Goal: Task Accomplishment & Management: Manage account settings

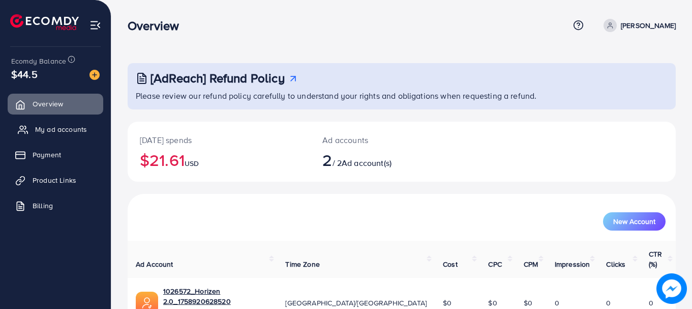
click at [53, 124] on span "My ad accounts" at bounding box center [61, 129] width 52 height 10
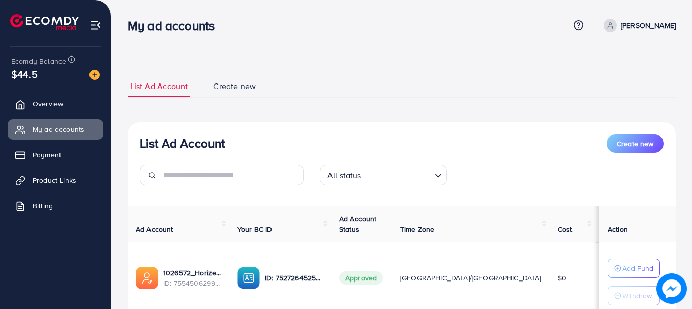
click at [158, 141] on h3 "List Ad Account" at bounding box center [182, 143] width 85 height 15
click at [177, 140] on h3 "List Ad Account" at bounding box center [182, 143] width 85 height 15
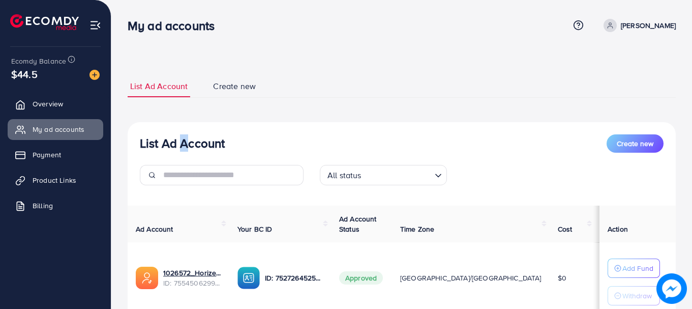
click at [177, 140] on h3 "List Ad Account" at bounding box center [182, 143] width 85 height 15
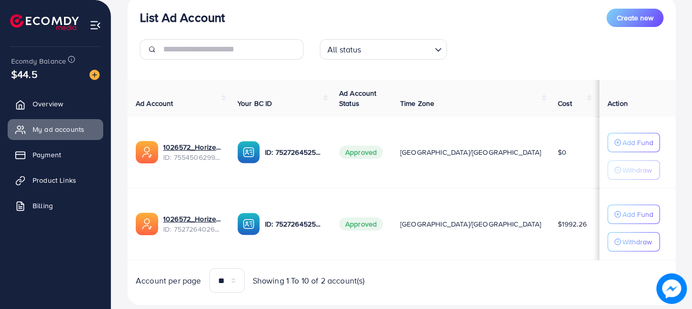
scroll to position [150, 0]
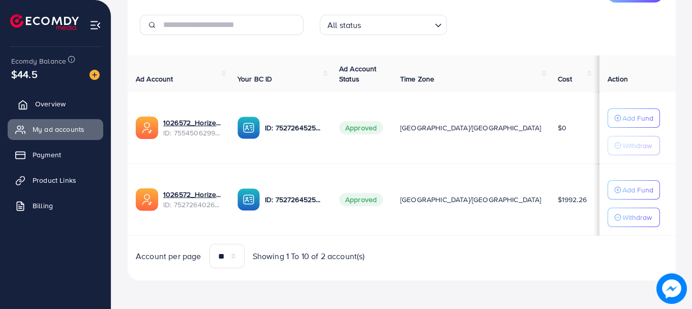
click at [29, 94] on link "Overview" at bounding box center [56, 104] width 96 height 20
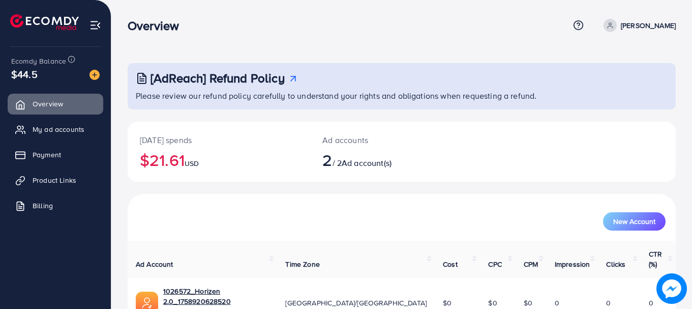
click at [157, 31] on h3 "Overview" at bounding box center [158, 25] width 60 height 15
click at [168, 157] on h2 "$21.61 USD" at bounding box center [219, 159] width 158 height 19
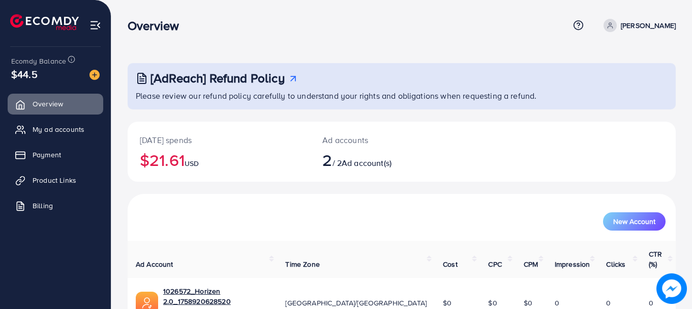
click at [168, 157] on h2 "$21.61 USD" at bounding box center [219, 159] width 158 height 19
click at [167, 158] on h2 "$21.61 USD" at bounding box center [219, 159] width 158 height 19
click at [166, 158] on h2 "$21.61 USD" at bounding box center [219, 159] width 158 height 19
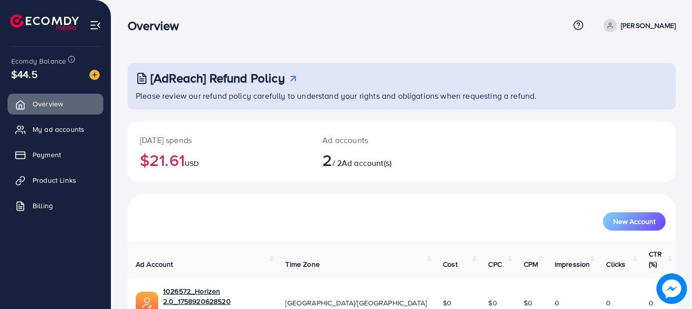
click at [166, 158] on h2 "$21.61 USD" at bounding box center [219, 159] width 158 height 19
click at [166, 143] on p "[DATE] spends" at bounding box center [219, 140] width 158 height 12
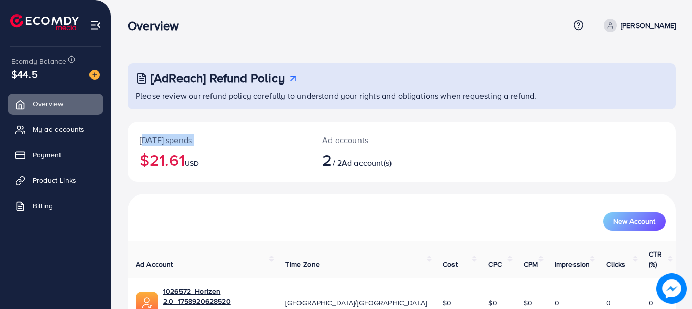
click at [167, 140] on p "[DATE] spends" at bounding box center [219, 140] width 158 height 12
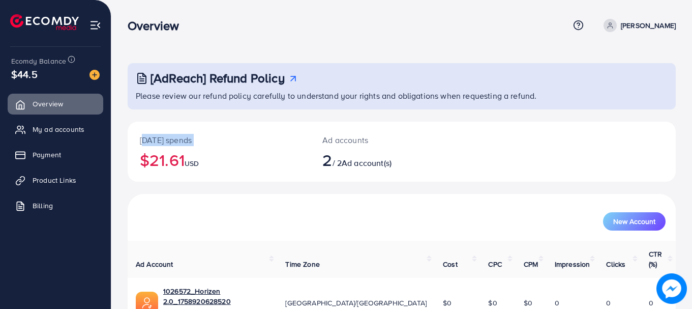
click at [167, 140] on p "[DATE] spends" at bounding box center [219, 140] width 158 height 12
click at [377, 167] on span "Ad account(s)" at bounding box center [367, 162] width 50 height 11
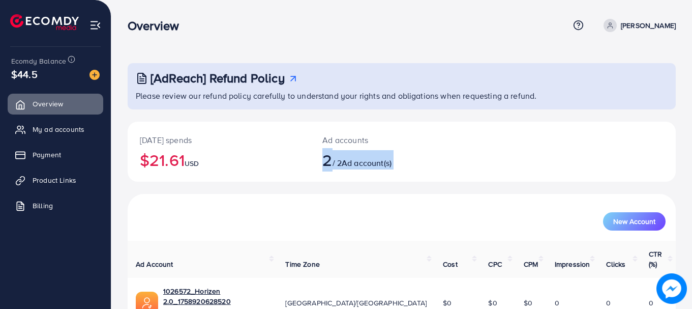
click at [377, 167] on span "Ad account(s)" at bounding box center [367, 162] width 50 height 11
click at [333, 140] on p "Ad accounts" at bounding box center [378, 140] width 113 height 12
click at [333, 139] on p "Ad accounts" at bounding box center [378, 140] width 113 height 12
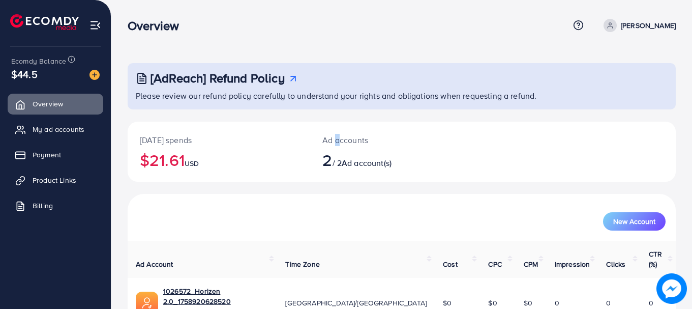
click at [333, 139] on p "Ad accounts" at bounding box center [378, 140] width 113 height 12
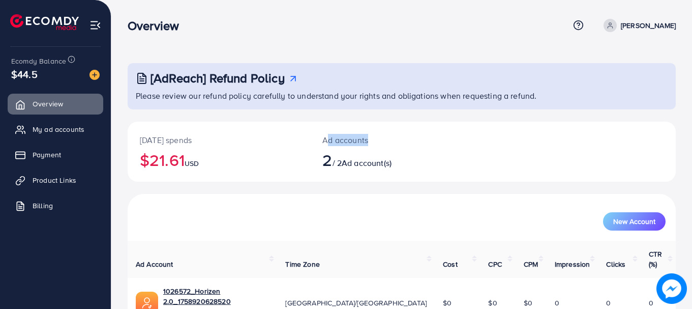
click at [333, 139] on p "Ad accounts" at bounding box center [378, 140] width 113 height 12
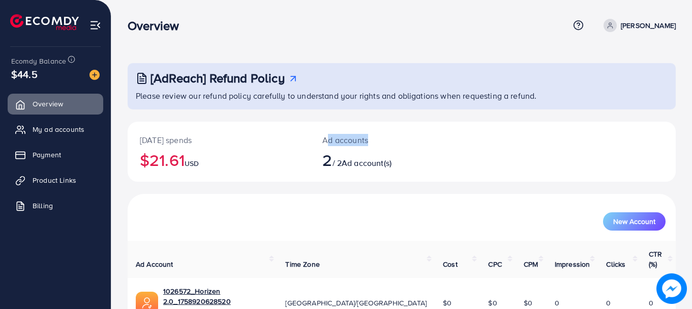
click at [333, 139] on p "Ad accounts" at bounding box center [378, 140] width 113 height 12
click at [348, 145] on p "Ad accounts" at bounding box center [378, 140] width 113 height 12
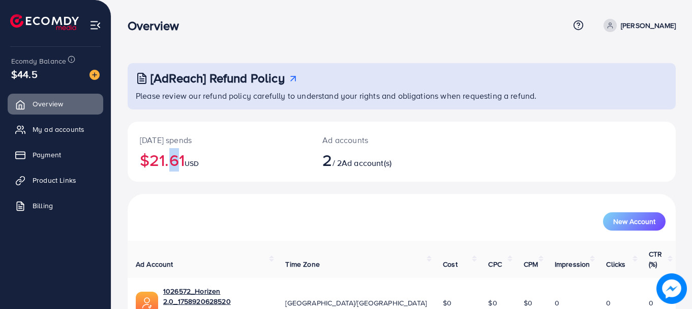
click at [166, 163] on h2 "$21.61 USD" at bounding box center [219, 159] width 158 height 19
click at [165, 157] on h2 "$21.61 USD" at bounding box center [219, 159] width 158 height 19
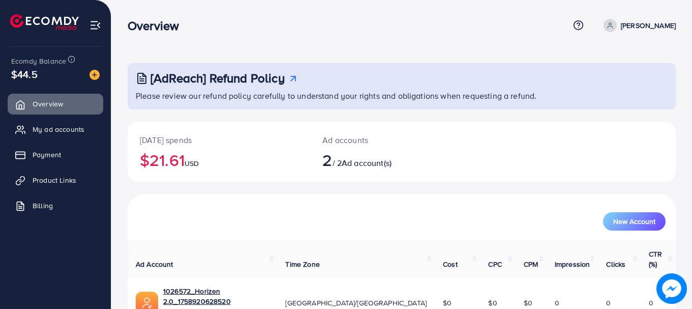
click at [165, 157] on h2 "$21.61 USD" at bounding box center [219, 159] width 158 height 19
click at [168, 142] on p "[DATE] spends" at bounding box center [219, 140] width 158 height 12
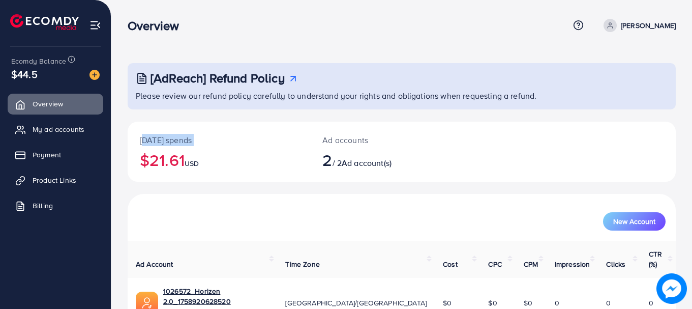
click at [168, 138] on p "[DATE] spends" at bounding box center [219, 140] width 158 height 12
click at [177, 138] on p "[DATE] spends" at bounding box center [219, 140] width 158 height 12
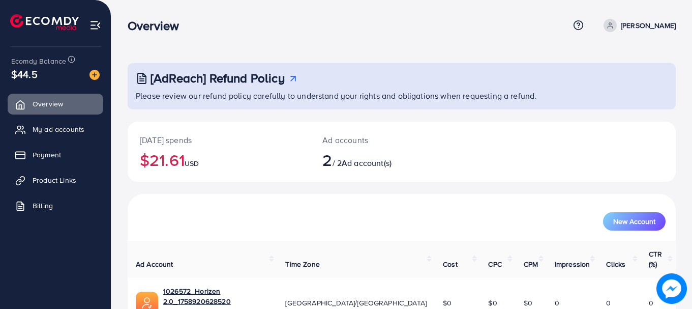
click at [344, 143] on p "Ad accounts" at bounding box center [378, 140] width 113 height 12
click at [338, 164] on h2 "2 / 2 Ad account(s)" at bounding box center [378, 159] width 113 height 19
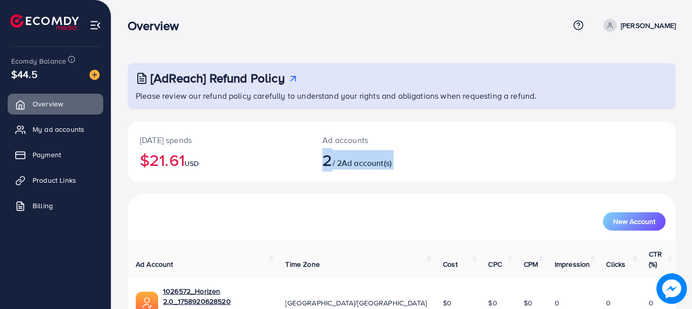
click at [338, 164] on h2 "2 / 2 Ad account(s)" at bounding box center [378, 159] width 113 height 19
click at [367, 160] on span "Ad account(s)" at bounding box center [367, 162] width 50 height 11
click at [359, 156] on h2 "2 / 2 Ad account(s)" at bounding box center [378, 159] width 113 height 19
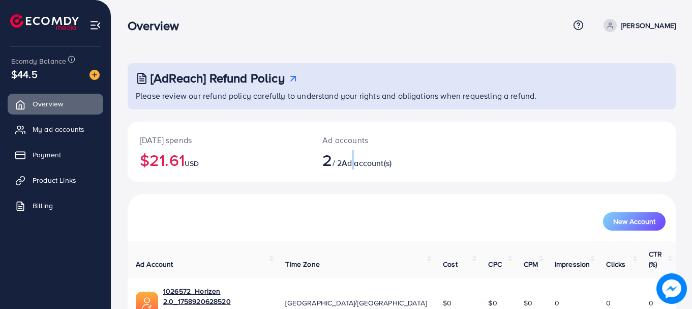
click at [359, 156] on h2 "2 / 2 Ad account(s)" at bounding box center [378, 159] width 113 height 19
click at [363, 155] on h2 "2 / 2 Ad account(s)" at bounding box center [378, 159] width 113 height 19
click at [143, 27] on h3 "Overview" at bounding box center [158, 25] width 60 height 15
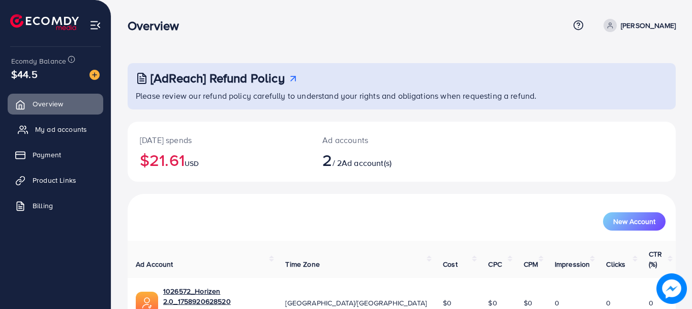
click at [67, 124] on link "My ad accounts" at bounding box center [56, 129] width 96 height 20
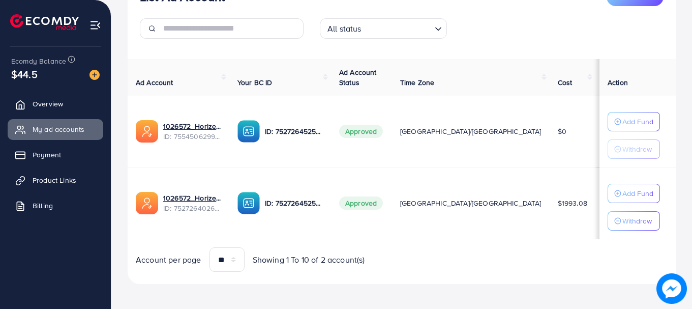
scroll to position [150, 0]
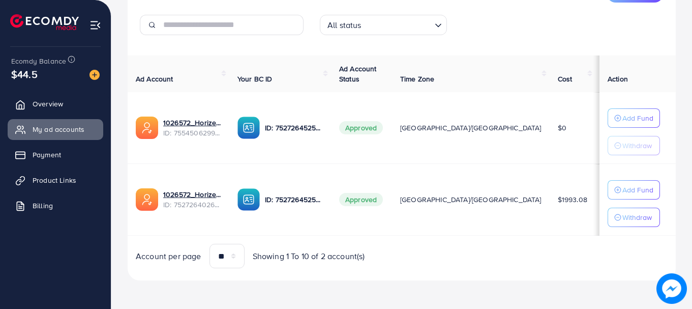
click at [558, 204] on span "$1993.08" at bounding box center [572, 199] width 29 height 10
click at [604, 198] on span "$19.3" at bounding box center [612, 199] width 17 height 10
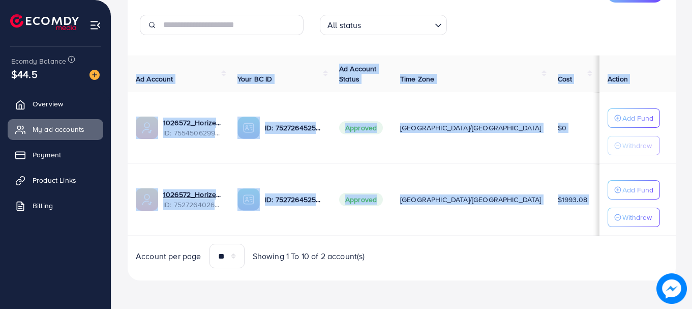
click at [604, 198] on span "$19.3" at bounding box center [612, 199] width 17 height 10
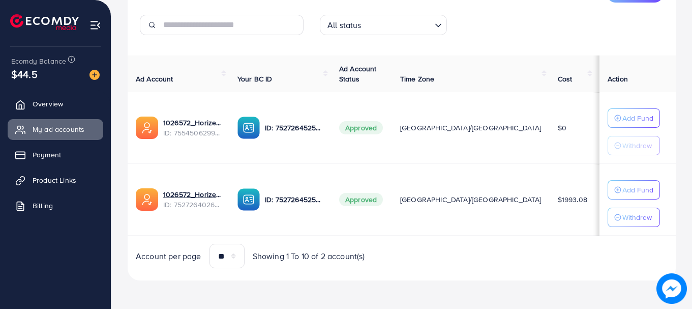
click at [558, 202] on span "$1993.08" at bounding box center [572, 199] width 29 height 10
click at [31, 110] on link "Overview" at bounding box center [56, 104] width 96 height 20
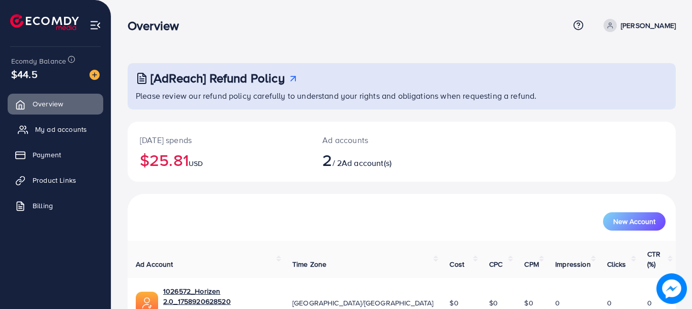
click at [42, 129] on span "My ad accounts" at bounding box center [61, 129] width 52 height 10
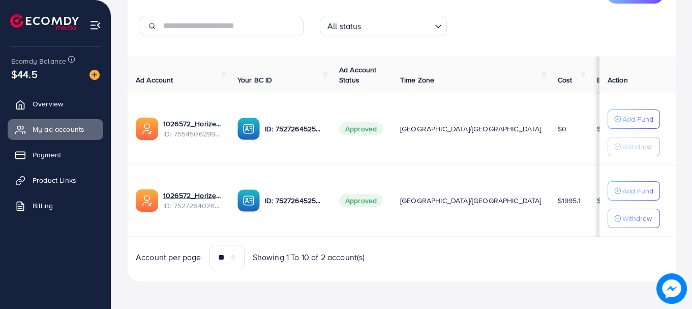
scroll to position [150, 0]
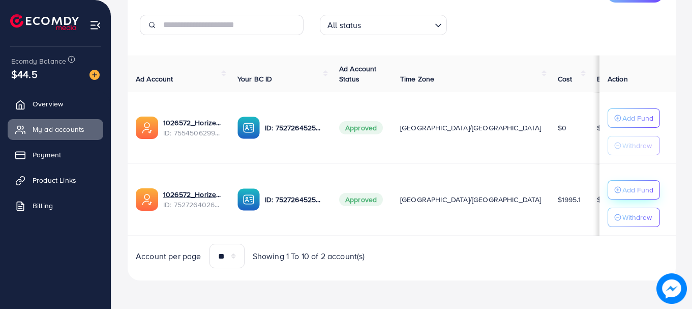
click at [614, 191] on icon "button" at bounding box center [617, 189] width 7 height 7
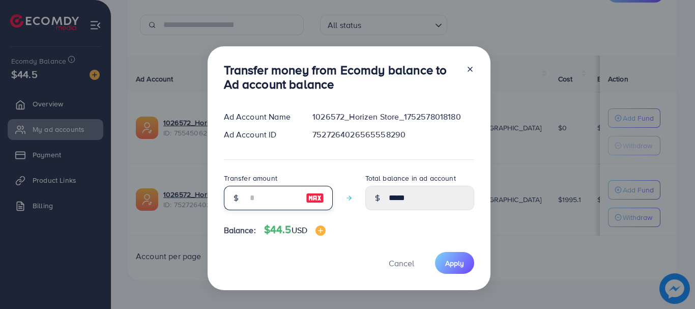
click at [271, 200] on input "number" at bounding box center [272, 198] width 51 height 24
type input "*"
type input "*****"
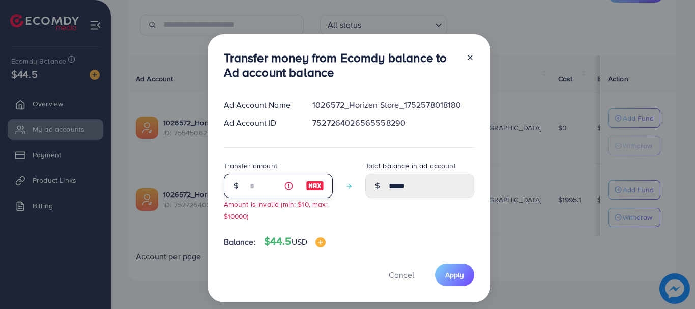
type input "**"
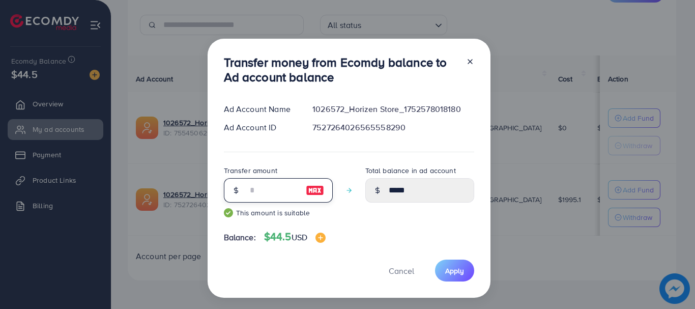
type input "*****"
type input "**"
click at [452, 275] on span "Apply" at bounding box center [454, 270] width 19 height 10
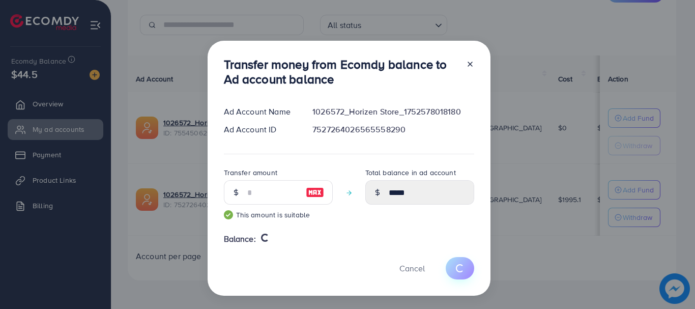
type input "*****"
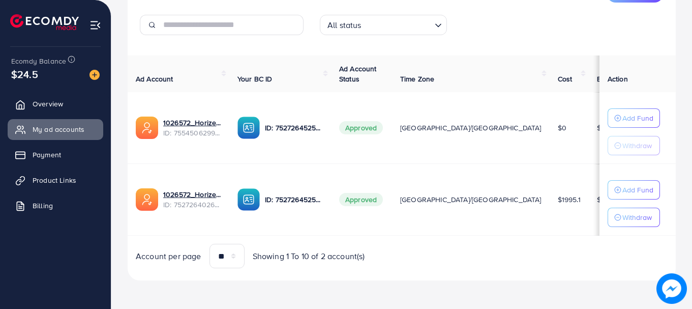
click at [338, 259] on span "Showing 1 To 10 of 2 account(s)" at bounding box center [309, 256] width 112 height 12
click at [312, 257] on span "Showing 1 To 10 of 2 account(s)" at bounding box center [309, 256] width 112 height 12
click at [54, 103] on span "Overview" at bounding box center [50, 104] width 31 height 10
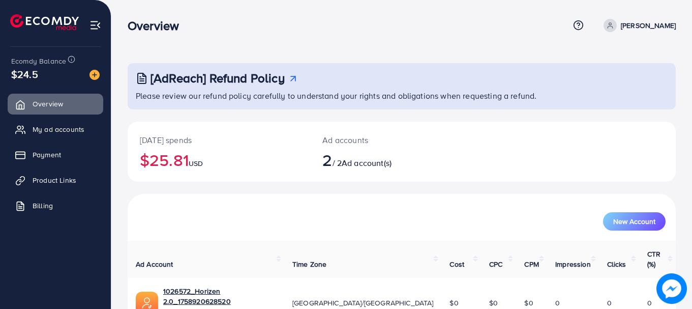
click at [175, 157] on h2 "$25.81 USD" at bounding box center [219, 159] width 158 height 19
click at [167, 154] on h2 "$25.81 USD" at bounding box center [219, 159] width 158 height 19
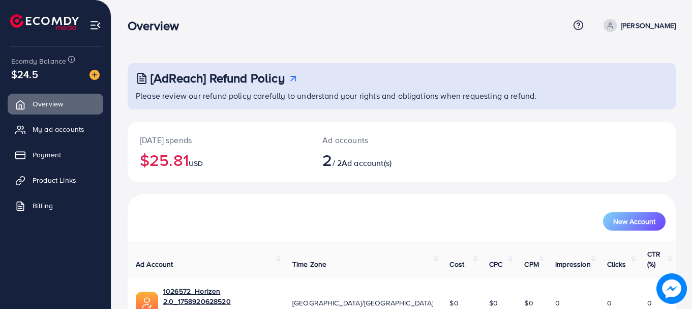
click at [169, 143] on p "[DATE] spends" at bounding box center [219, 140] width 158 height 12
click at [345, 155] on h2 "2 / 2 Ad account(s)" at bounding box center [378, 159] width 113 height 19
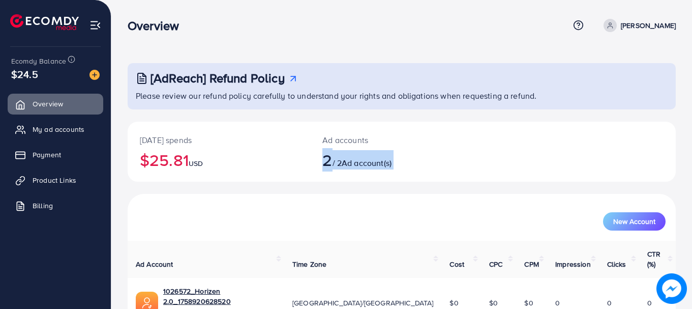
click at [345, 155] on h2 "2 / 2 Ad account(s)" at bounding box center [378, 159] width 113 height 19
click at [331, 158] on span "2" at bounding box center [327, 159] width 10 height 23
click at [332, 159] on span "2" at bounding box center [327, 159] width 10 height 23
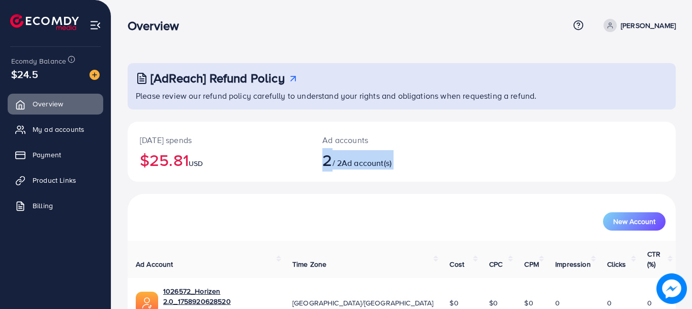
click at [332, 159] on span "2" at bounding box center [327, 159] width 10 height 23
click at [332, 161] on span "2" at bounding box center [327, 159] width 10 height 23
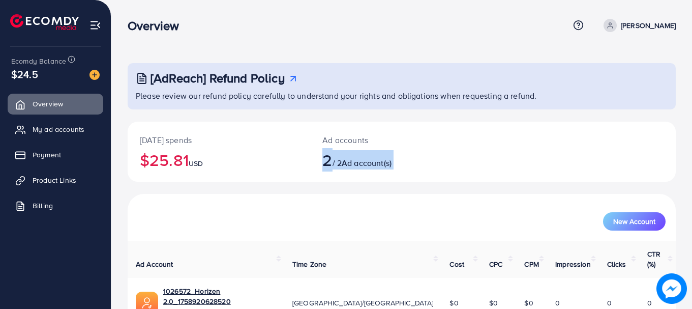
click at [332, 161] on span "2" at bounding box center [327, 159] width 10 height 23
click at [369, 158] on span "Ad account(s)" at bounding box center [367, 162] width 50 height 11
click at [327, 158] on span "2" at bounding box center [327, 159] width 10 height 23
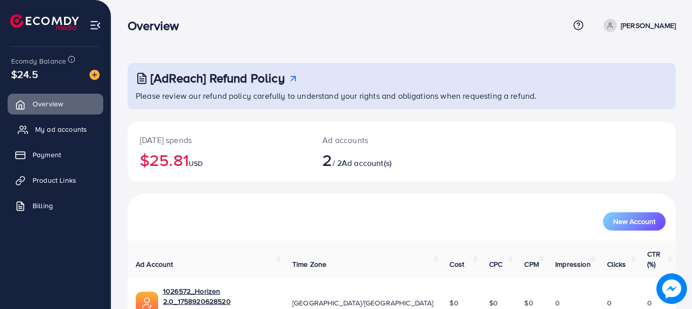
click at [40, 123] on link "My ad accounts" at bounding box center [56, 129] width 96 height 20
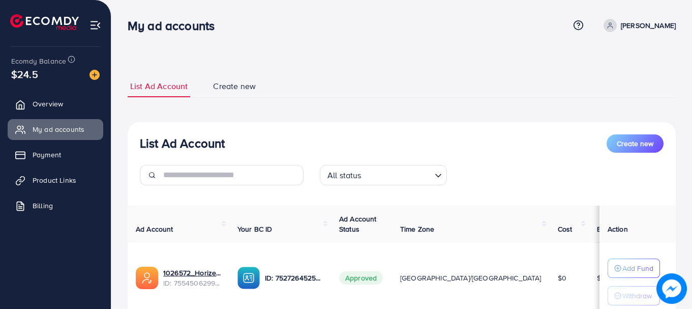
scroll to position [150, 0]
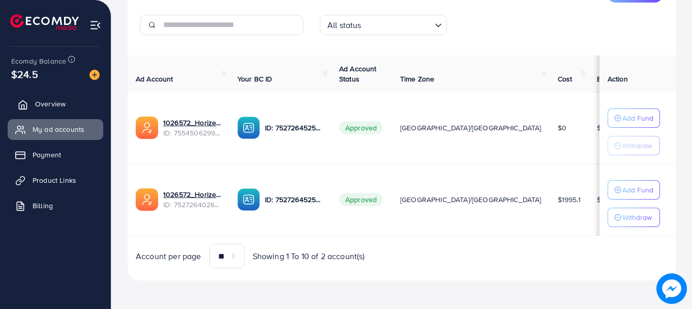
click at [25, 105] on icon at bounding box center [23, 105] width 10 height 10
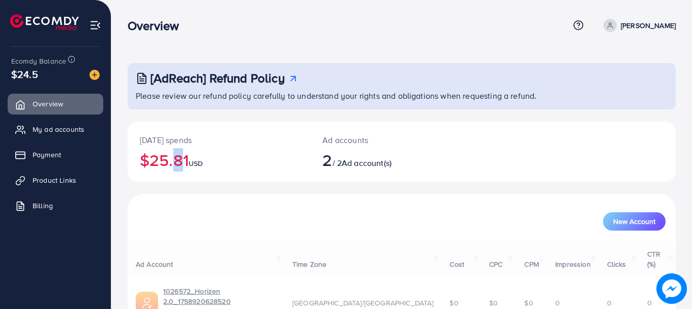
click at [169, 163] on h2 "$25.81 USD" at bounding box center [219, 159] width 158 height 19
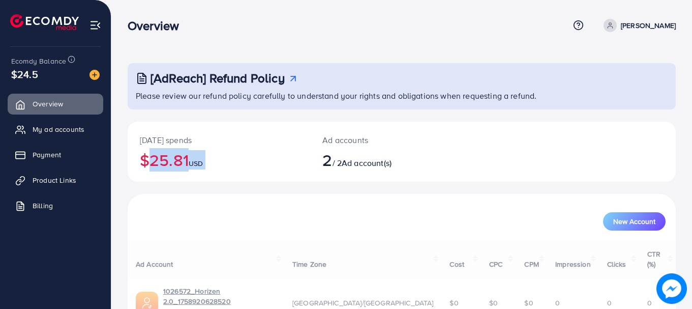
click at [170, 155] on h2 "$25.81 USD" at bounding box center [219, 159] width 158 height 19
click at [168, 155] on h2 "$25.81 USD" at bounding box center [219, 159] width 158 height 19
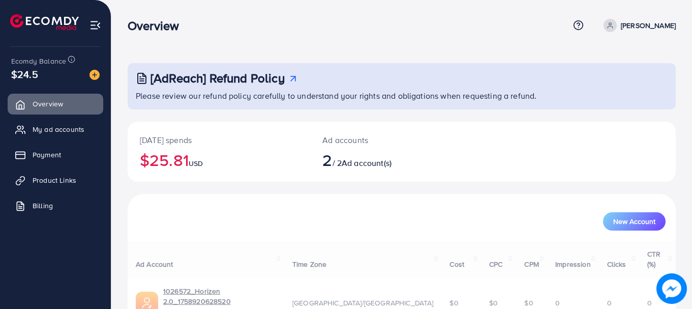
click at [168, 155] on h2 "$25.81 USD" at bounding box center [219, 159] width 158 height 19
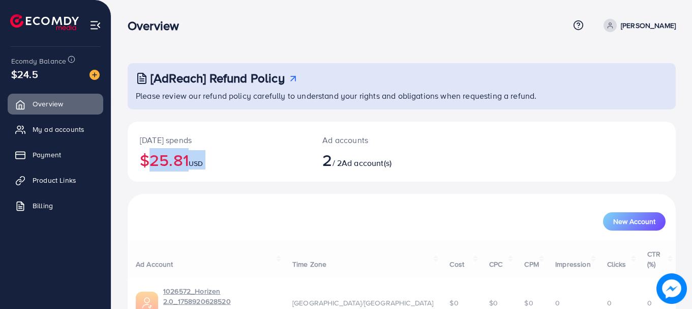
click at [168, 155] on h2 "$25.81 USD" at bounding box center [219, 159] width 158 height 19
click at [207, 145] on p "[DATE] spends" at bounding box center [219, 140] width 158 height 12
click at [197, 138] on p "[DATE] spends" at bounding box center [219, 140] width 158 height 12
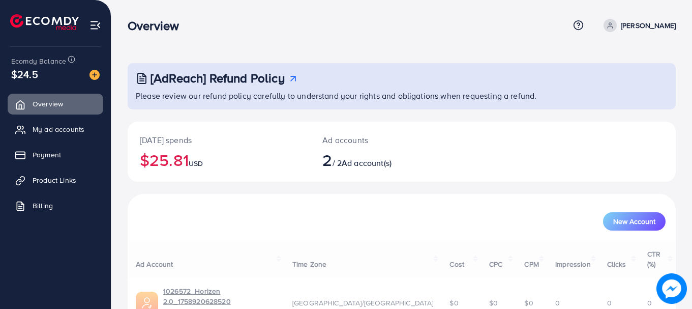
click at [325, 171] on span "2" at bounding box center [327, 159] width 10 height 23
click at [332, 167] on span "2" at bounding box center [327, 159] width 10 height 23
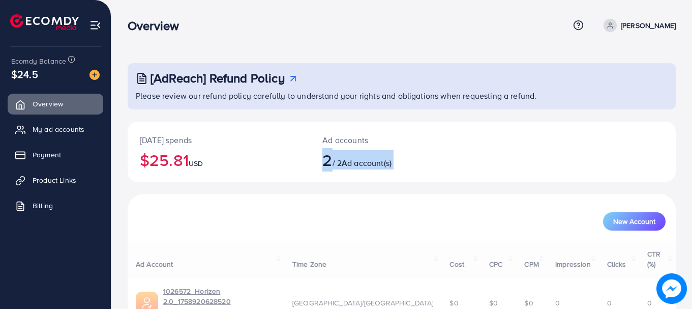
click at [332, 167] on span "2" at bounding box center [327, 159] width 10 height 23
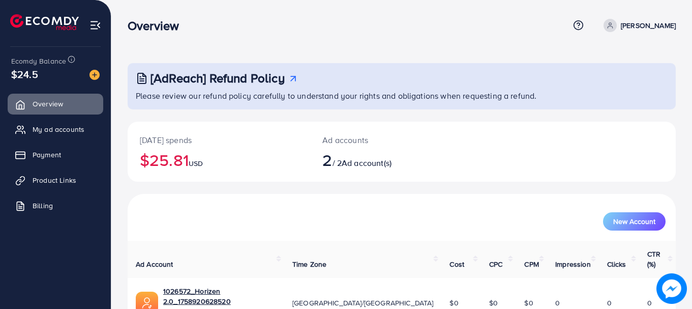
click at [362, 161] on span "Ad account(s)" at bounding box center [367, 162] width 50 height 11
click at [358, 162] on span "Ad account(s)" at bounding box center [367, 162] width 50 height 11
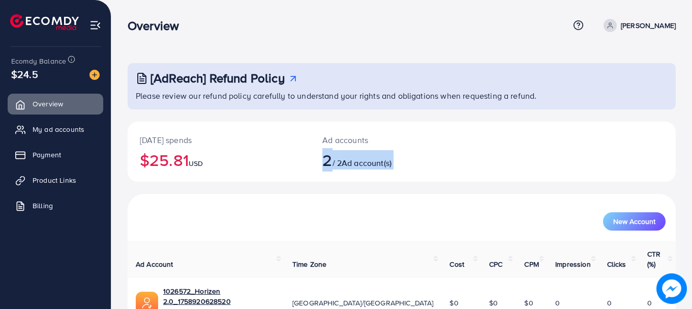
click at [358, 161] on span "Ad account(s)" at bounding box center [367, 162] width 50 height 11
click at [332, 162] on span "2" at bounding box center [327, 159] width 10 height 23
click at [332, 161] on span "2" at bounding box center [327, 159] width 10 height 23
click at [332, 141] on p "Ad accounts" at bounding box center [378, 140] width 113 height 12
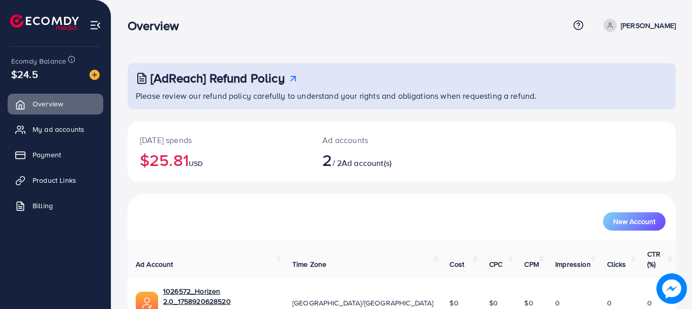
click at [332, 141] on p "Ad accounts" at bounding box center [378, 140] width 113 height 12
click at [333, 140] on p "Ad accounts" at bounding box center [378, 140] width 113 height 12
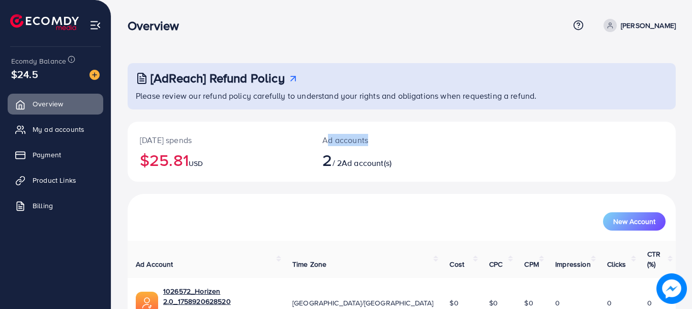
click at [333, 140] on p "Ad accounts" at bounding box center [378, 140] width 113 height 12
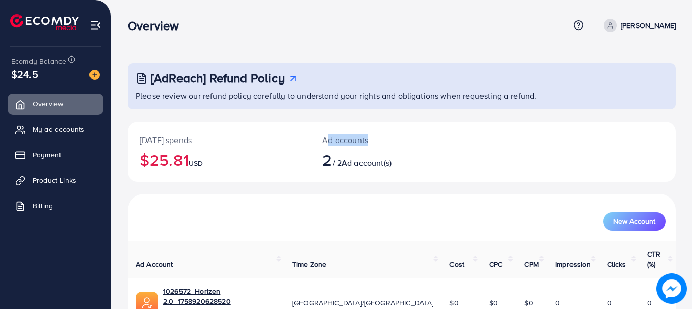
click at [333, 140] on p "Ad accounts" at bounding box center [378, 140] width 113 height 12
click at [177, 160] on h2 "$25.81 USD" at bounding box center [219, 159] width 158 height 19
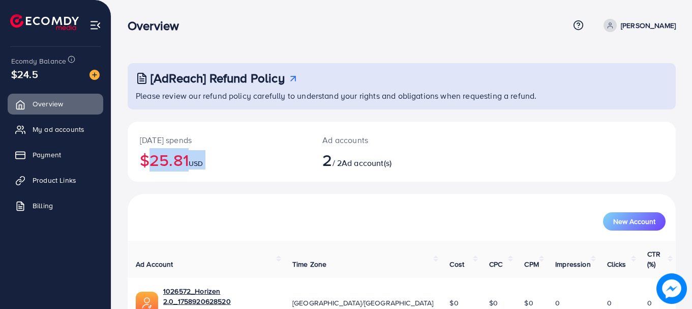
click at [177, 160] on h2 "$25.81 USD" at bounding box center [219, 159] width 158 height 19
click at [173, 159] on h2 "$25.81 USD" at bounding box center [219, 159] width 158 height 19
click at [170, 156] on h2 "$25.81 USD" at bounding box center [219, 159] width 158 height 19
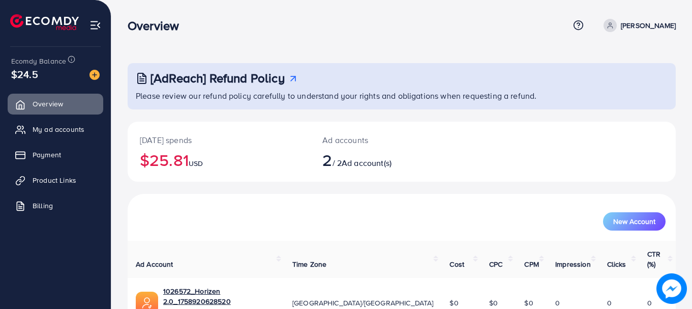
click at [170, 156] on h2 "$25.81 USD" at bounding box center [219, 159] width 158 height 19
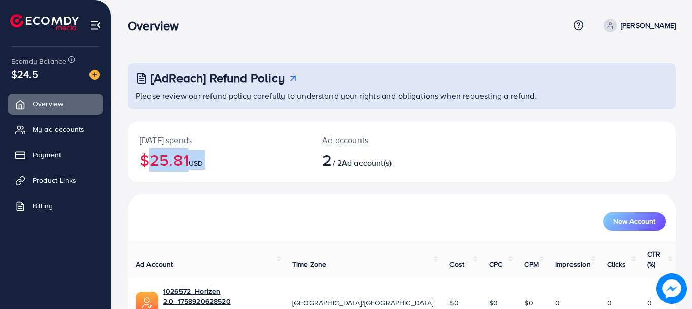
click at [170, 156] on h2 "$25.81 USD" at bounding box center [219, 159] width 158 height 19
click at [189, 160] on h2 "$25.81 USD" at bounding box center [219, 159] width 158 height 19
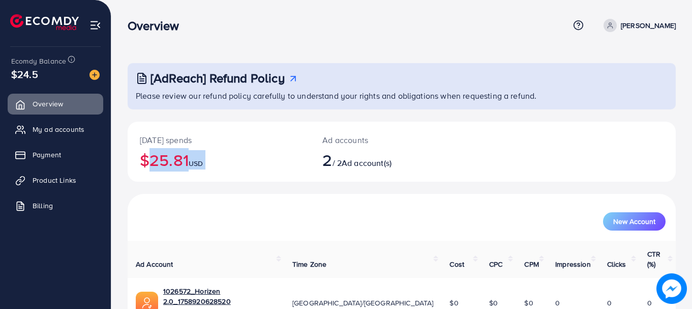
click at [189, 160] on h2 "$25.81 USD" at bounding box center [219, 159] width 158 height 19
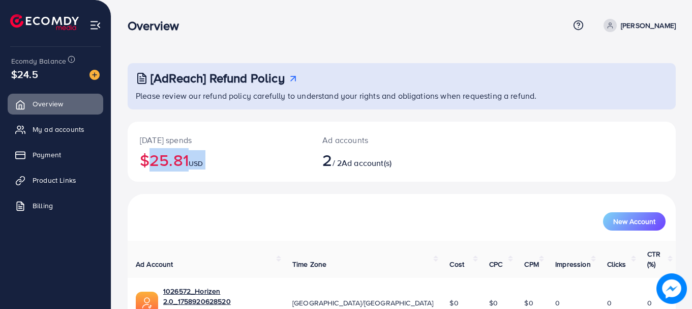
click at [189, 160] on h2 "$25.81 USD" at bounding box center [219, 159] width 158 height 19
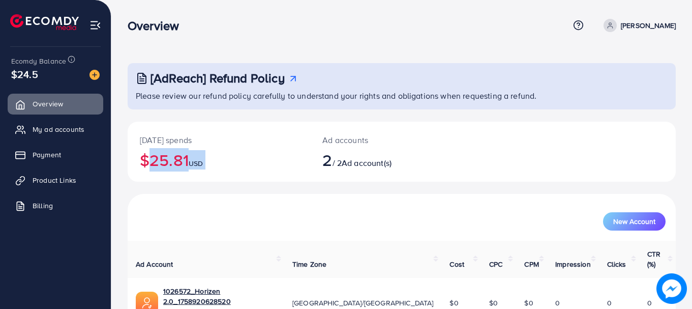
click at [189, 160] on h2 "$25.81 USD" at bounding box center [219, 159] width 158 height 19
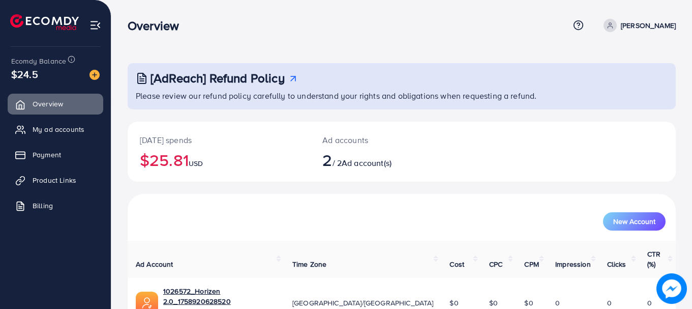
click at [189, 160] on h2 "$25.81 USD" at bounding box center [219, 159] width 158 height 19
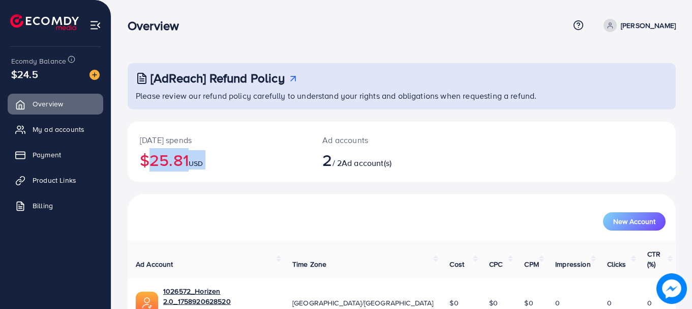
click at [189, 160] on h2 "$25.81 USD" at bounding box center [219, 159] width 158 height 19
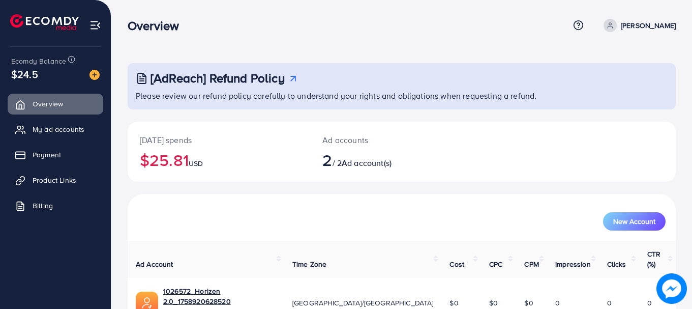
click at [189, 160] on h2 "$25.81 USD" at bounding box center [219, 159] width 158 height 19
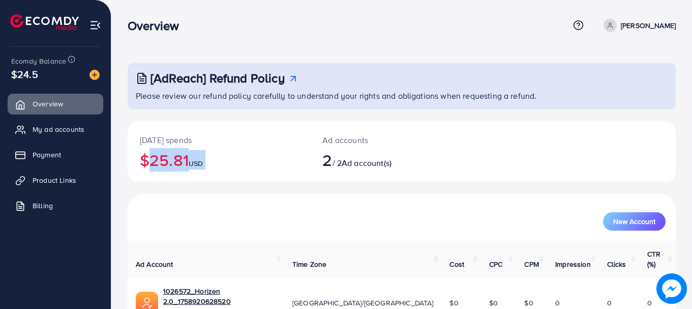
click at [189, 160] on h2 "$25.81 USD" at bounding box center [219, 159] width 158 height 19
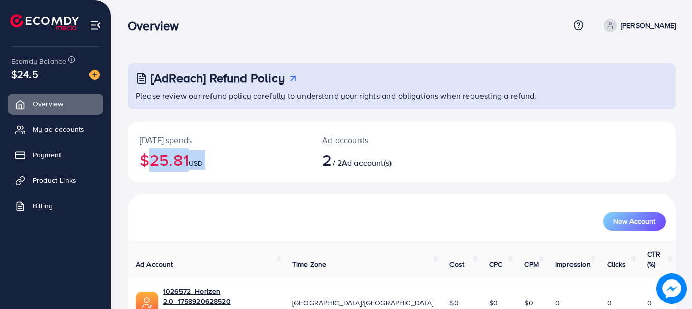
click at [189, 160] on h2 "$25.81 USD" at bounding box center [219, 159] width 158 height 19
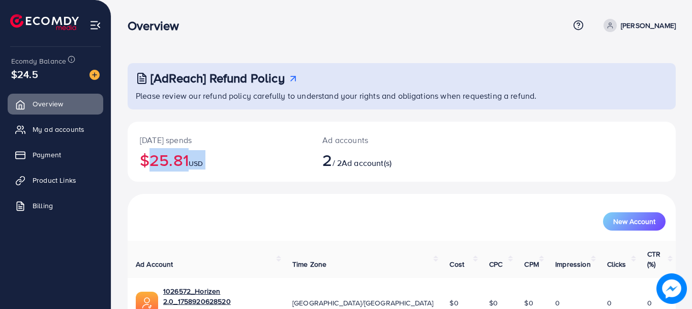
click at [189, 160] on h2 "$25.81 USD" at bounding box center [219, 159] width 158 height 19
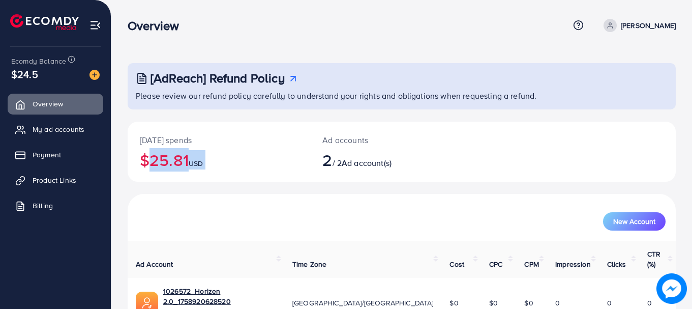
click at [189, 160] on h2 "$25.81 USD" at bounding box center [219, 159] width 158 height 19
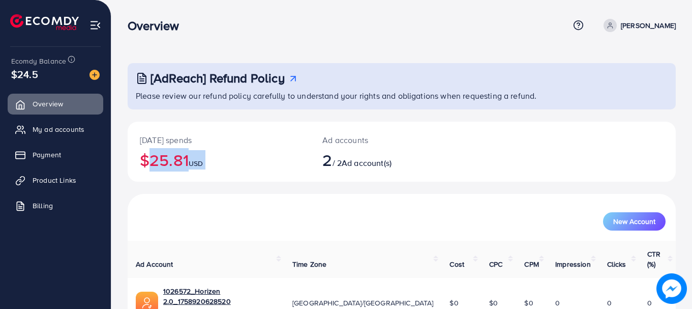
click at [189, 160] on h2 "$25.81 USD" at bounding box center [219, 159] width 158 height 19
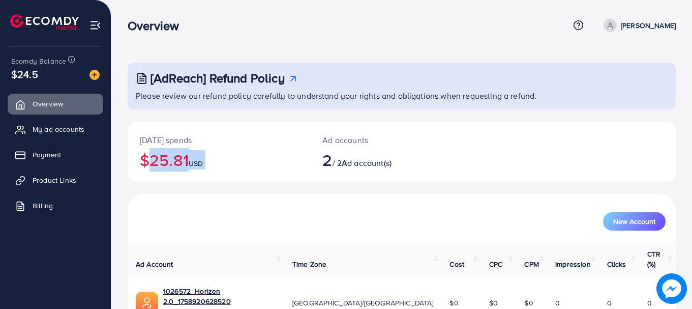
click at [189, 160] on h2 "$25.81 USD" at bounding box center [219, 159] width 158 height 19
click at [165, 141] on p "[DATE] spends" at bounding box center [219, 140] width 158 height 12
click at [166, 140] on p "[DATE] spends" at bounding box center [219, 140] width 158 height 12
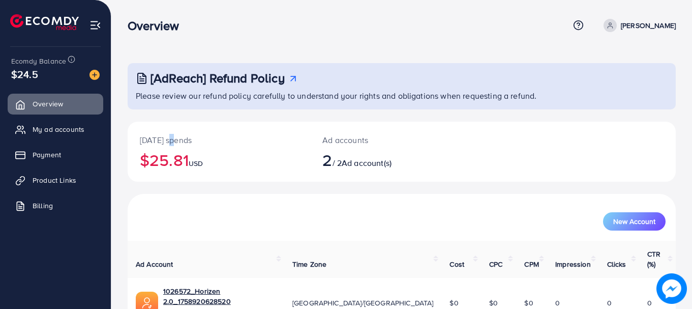
click at [166, 140] on p "[DATE] spends" at bounding box center [219, 140] width 158 height 12
click at [210, 147] on div "Today's spends $25.81 USD" at bounding box center [219, 152] width 183 height 60
click at [323, 151] on span "2" at bounding box center [327, 159] width 10 height 23
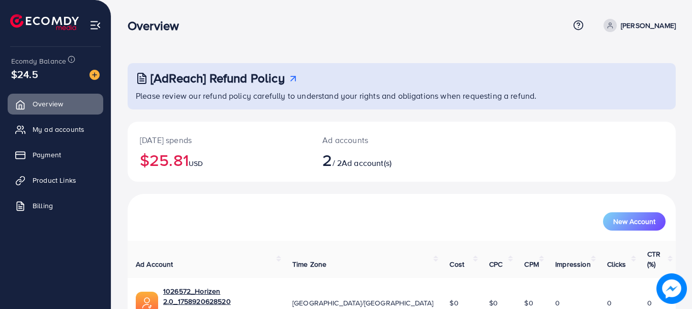
click at [332, 155] on span "2" at bounding box center [327, 159] width 10 height 23
click at [361, 157] on span "Ad account(s)" at bounding box center [367, 162] width 50 height 11
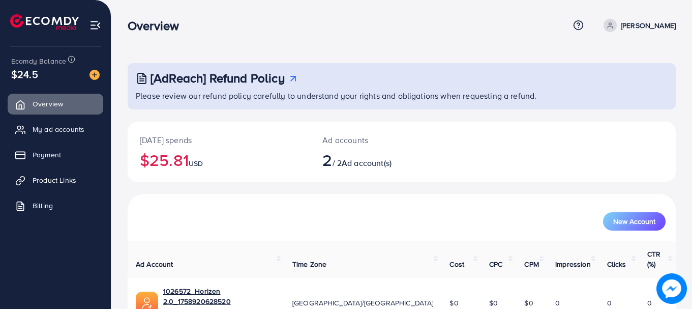
click at [332, 156] on span "2" at bounding box center [327, 159] width 10 height 23
click at [332, 141] on p "Ad accounts" at bounding box center [378, 140] width 113 height 12
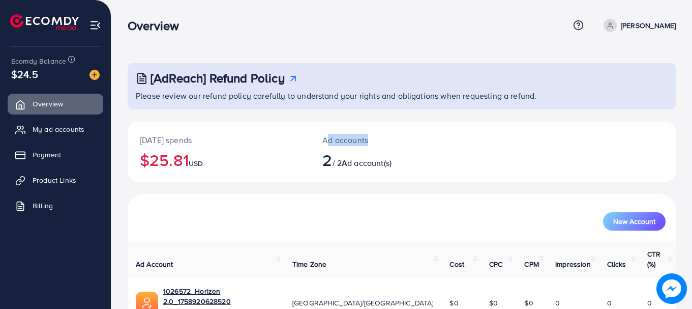
click at [332, 141] on p "Ad accounts" at bounding box center [378, 140] width 113 height 12
click at [164, 138] on p "[DATE] spends" at bounding box center [219, 140] width 158 height 12
click at [168, 140] on p "[DATE] spends" at bounding box center [219, 140] width 158 height 12
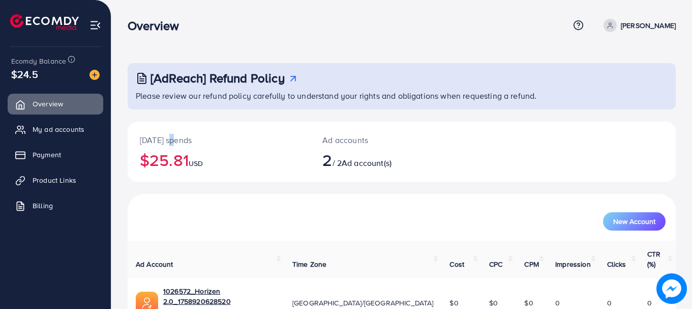
click at [168, 140] on p "[DATE] spends" at bounding box center [219, 140] width 158 height 12
click at [167, 141] on p "[DATE] spends" at bounding box center [219, 140] width 158 height 12
click at [71, 132] on span "My ad accounts" at bounding box center [61, 129] width 52 height 10
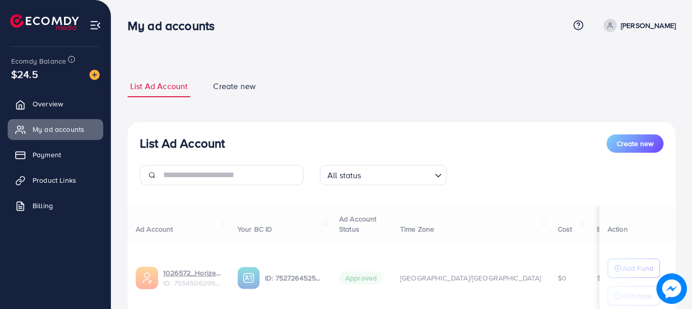
click at [167, 131] on div "List Ad Account Create new All status Loading... Ad Account Your BC ID Ad Accou…" at bounding box center [402, 276] width 548 height 309
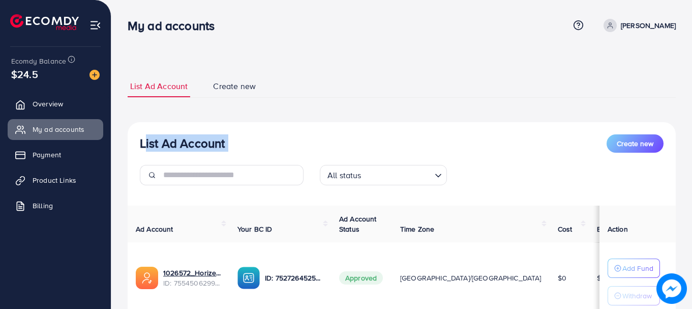
click at [158, 137] on h3 "List Ad Account" at bounding box center [182, 143] width 85 height 15
click at [62, 117] on ul "Overview My ad accounts Payment Product Links Billing" at bounding box center [55, 158] width 111 height 137
click at [43, 99] on span "Overview" at bounding box center [50, 104] width 31 height 10
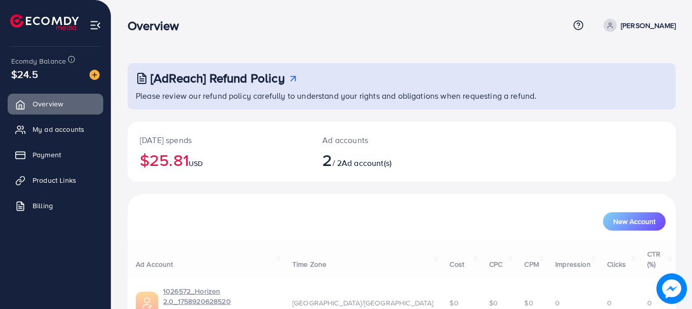
click at [16, 65] on div "Ecomdy Balance $24.5" at bounding box center [55, 68] width 95 height 43
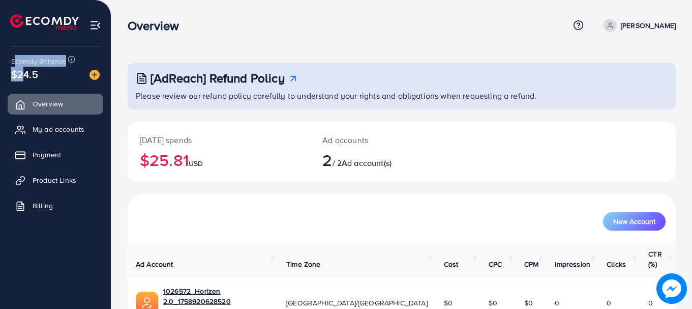
click at [16, 65] on span "Ecomdy Balance" at bounding box center [38, 61] width 55 height 10
click at [23, 75] on span "$24.5" at bounding box center [24, 74] width 27 height 15
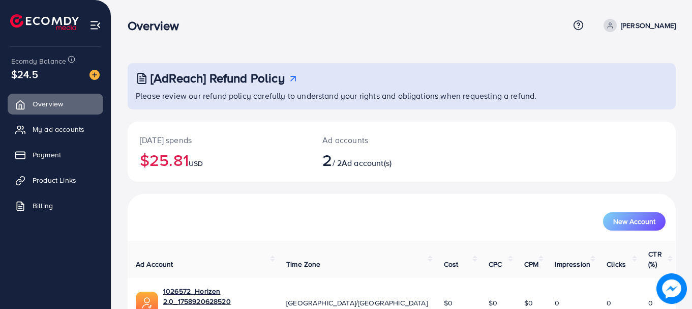
click at [113, 42] on div "[AdReach] Refund Policy Please review our refund policy carefully to understand…" at bounding box center [401, 210] width 581 height 421
click at [139, 33] on h3 "Overview" at bounding box center [158, 25] width 60 height 15
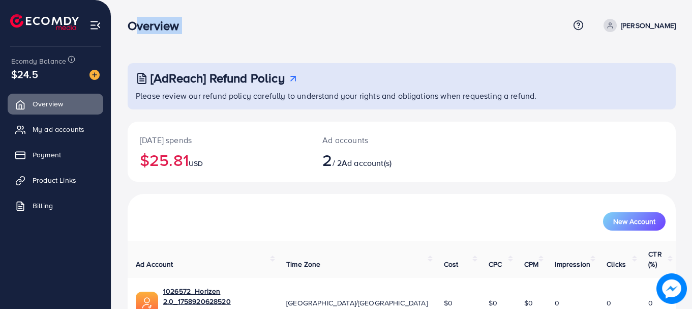
click at [92, 25] on img at bounding box center [96, 25] width 12 height 12
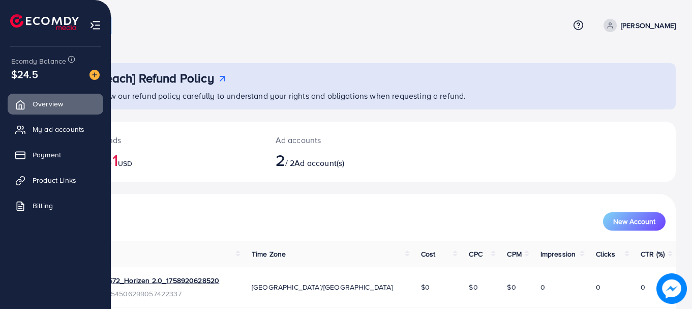
click at [99, 24] on img at bounding box center [96, 25] width 12 height 12
